Goal: Obtain resource: Obtain resource

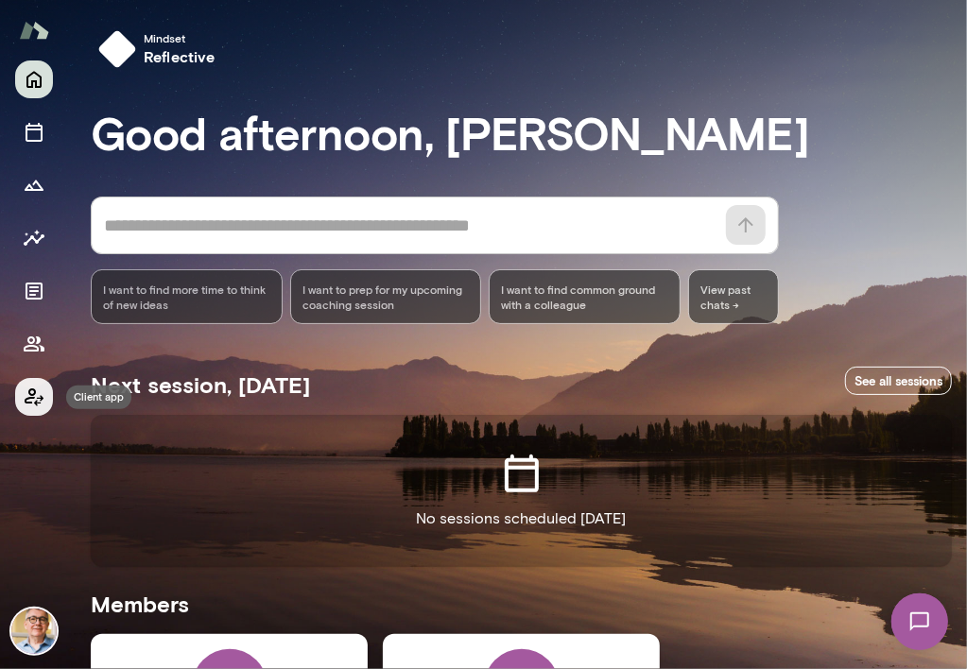
click at [30, 391] on icon "Client app" at bounding box center [34, 397] width 23 height 23
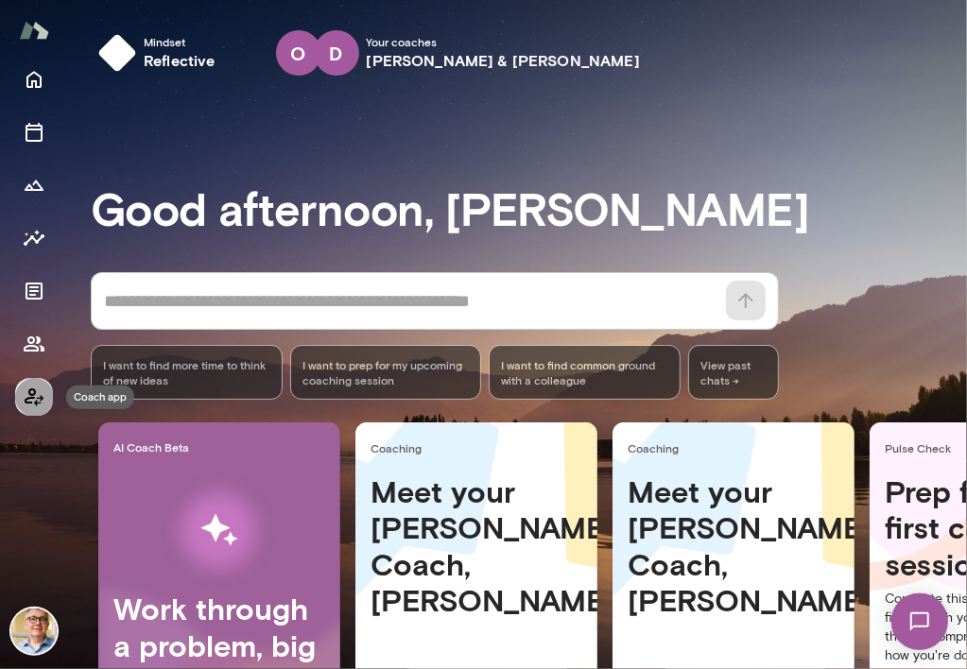
click at [30, 391] on icon "Coach app" at bounding box center [34, 397] width 23 height 23
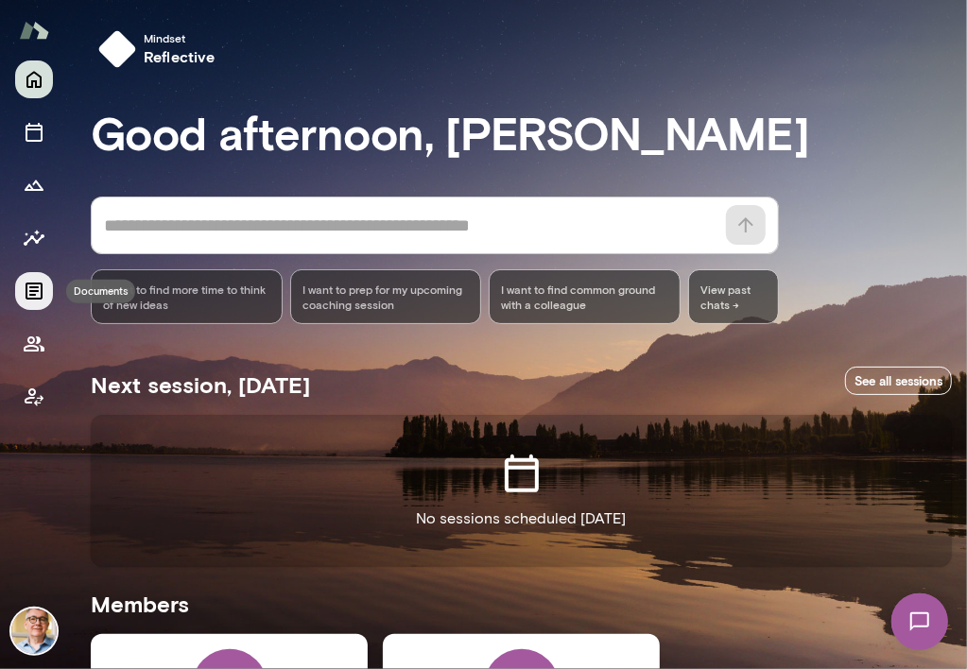
click at [34, 289] on icon "Documents" at bounding box center [34, 291] width 23 height 23
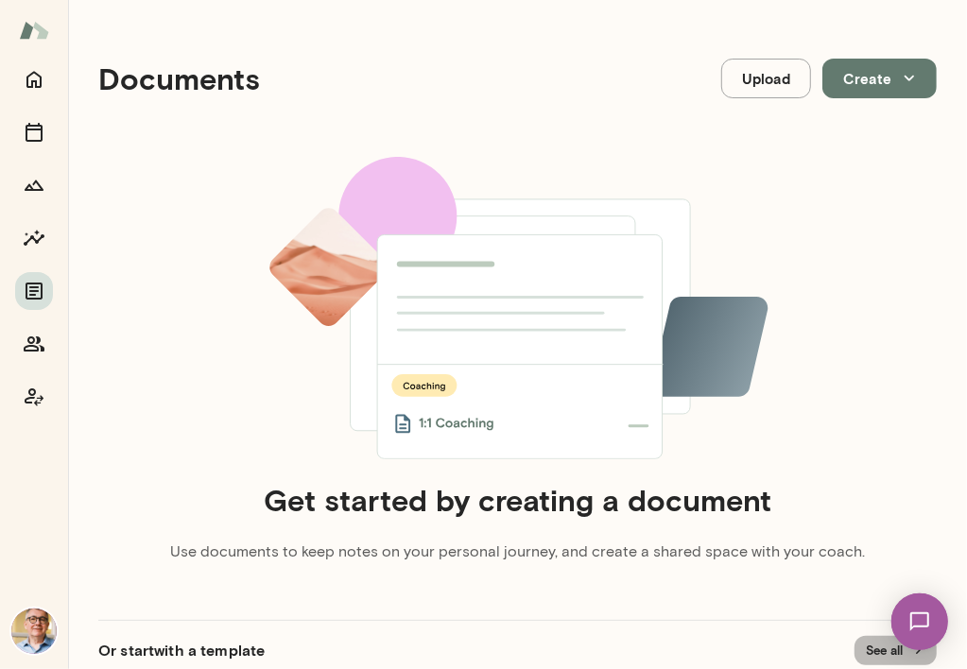
click at [871, 648] on button "See all" at bounding box center [895, 650] width 82 height 29
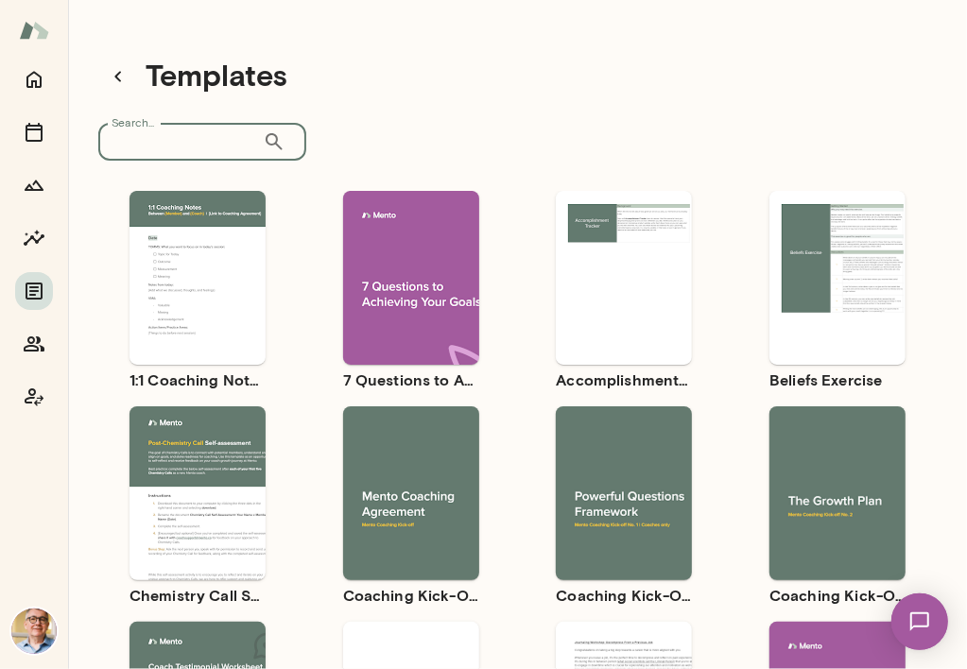
click at [179, 146] on input "Search..." at bounding box center [180, 142] width 164 height 38
type input "*"
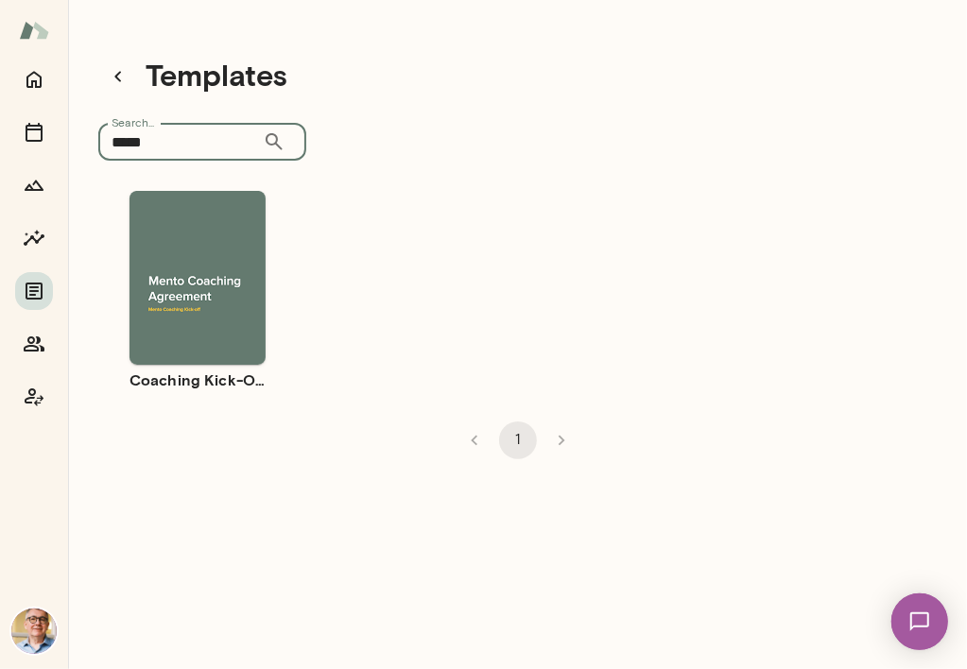
type input "*****"
click at [232, 320] on div "Use template Preview" at bounding box center [197, 278] width 136 height 174
